Goal: Transaction & Acquisition: Purchase product/service

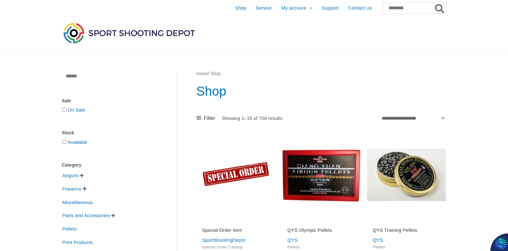
click at [91, 76] on input "text" at bounding box center [110, 76] width 96 height 13
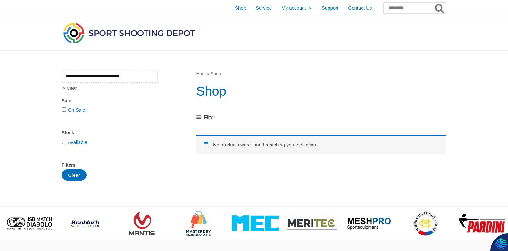
type input "**********"
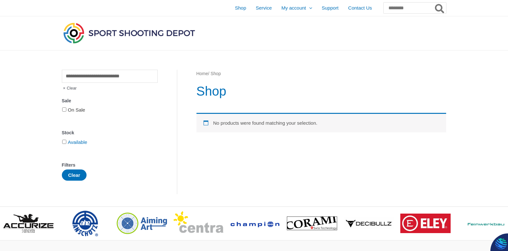
scroll to position [32, 0]
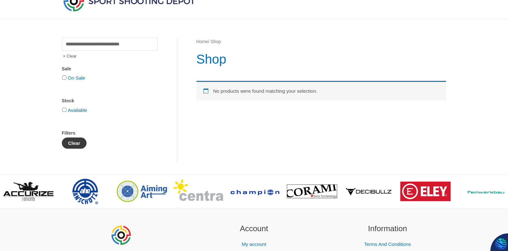
click at [77, 144] on button "Clear" at bounding box center [74, 143] width 25 height 11
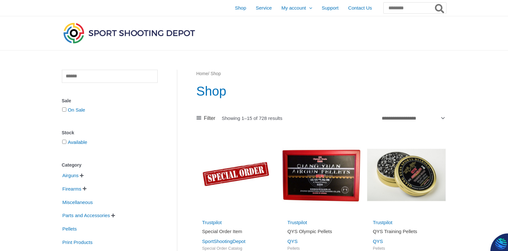
scroll to position [32, 0]
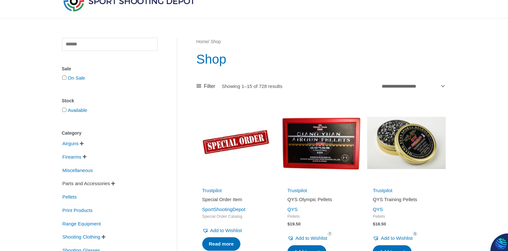
click at [103, 185] on span "Parts and Accessories" at bounding box center [86, 183] width 49 height 11
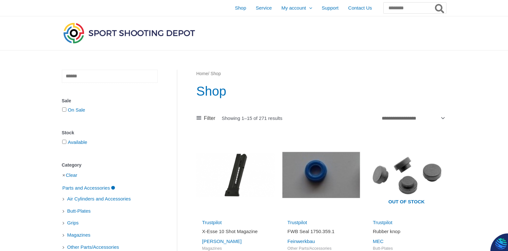
click at [100, 78] on input "text" at bounding box center [110, 76] width 96 height 13
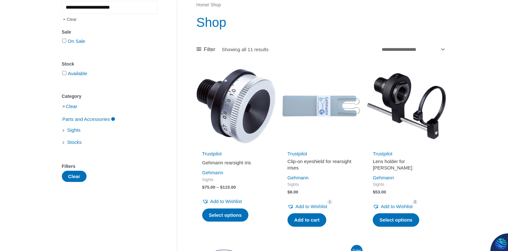
scroll to position [64, 0]
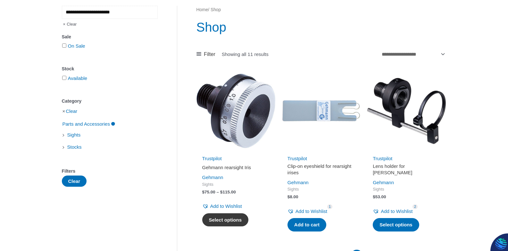
type input "**********"
click at [226, 219] on link "Select options" at bounding box center [225, 220] width 46 height 13
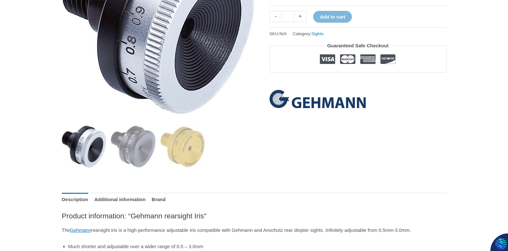
scroll to position [160, 0]
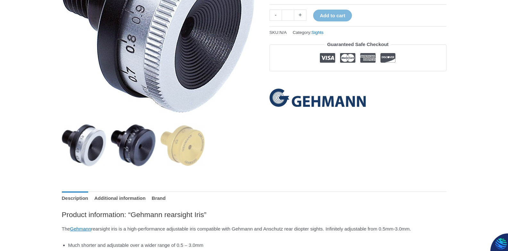
click at [129, 144] on img at bounding box center [133, 145] width 45 height 45
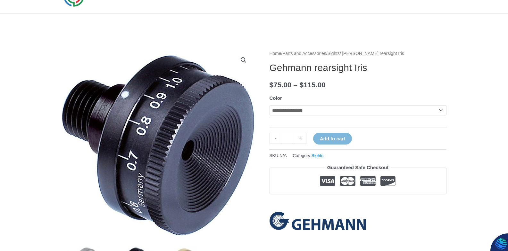
scroll to position [0, 0]
